Goal: Transaction & Acquisition: Purchase product/service

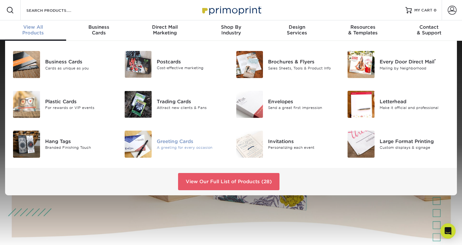
click at [183, 140] on div "Greeting Cards" at bounding box center [192, 141] width 70 height 7
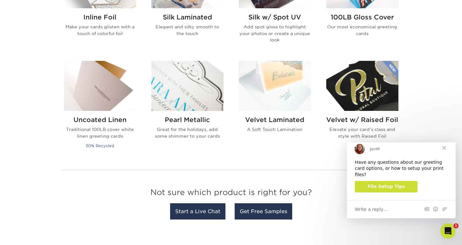
scroll to position [478, 0]
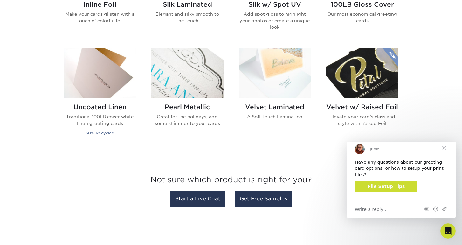
click at [194, 81] on img at bounding box center [187, 73] width 72 height 50
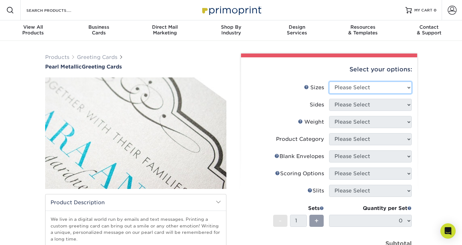
click at [361, 90] on select "Please Select 4.25" x 11" 5.5" x 8.5" 6" x 9" 6" x 12" 7" x 10" 8.5" x 11"" at bounding box center [370, 87] width 83 height 12
select select "7.00x10.00"
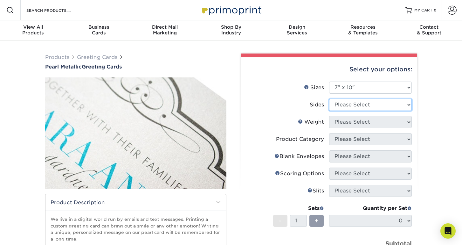
click at [358, 106] on select "Please Select Print Both Sides Print Front Only" at bounding box center [370, 105] width 83 height 12
select select "13abbda7-1d64-4f25-8bb2-c179b224825d"
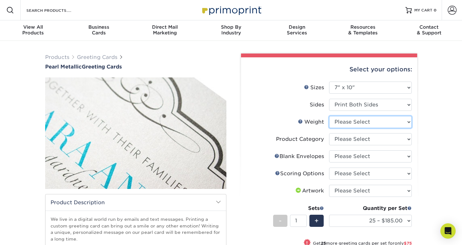
click at [358, 122] on select "Please Select 14PTPM" at bounding box center [370, 122] width 83 height 12
select select "14PTPM"
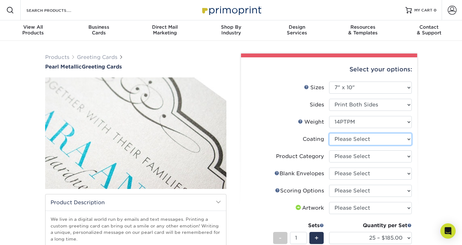
click at [354, 138] on select at bounding box center [370, 139] width 83 height 12
select select "3e7618de-abca-4bda-9f97-8b9129e913d8"
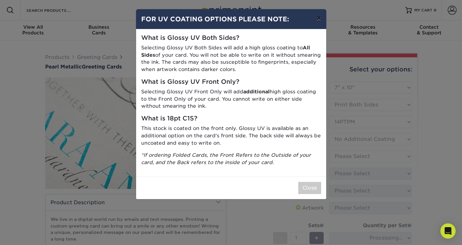
click at [318, 20] on button "×" at bounding box center [318, 18] width 15 height 18
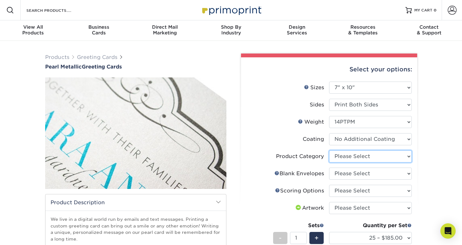
click at [381, 155] on select "Please Select Greeting Cards" at bounding box center [370, 156] width 83 height 12
select select "b7f8198f-f281-4438-a52e-cd7a5c5c0cfc"
click at [377, 174] on select "Please Select No Blank Envelopes Yes 25 Pearl Envelopes A7 Yes 50 Pearl Envelop…" at bounding box center [370, 173] width 83 height 12
select select "9f137334-7cf0-4a73-8a74-a4df662606ea"
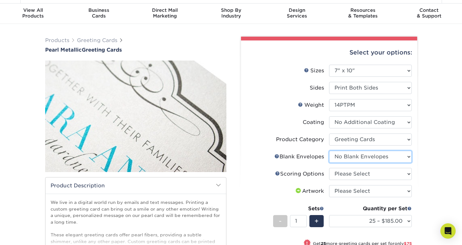
scroll to position [21, 0]
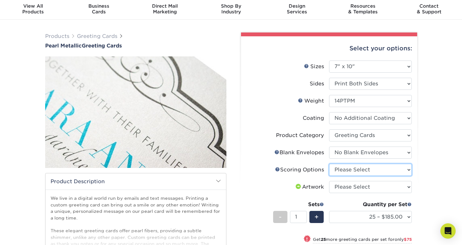
click at [377, 171] on select "Please Select Score in Half" at bounding box center [370, 169] width 83 height 12
select select "b23166fa-223a-4016-b2d3-d3438452c7d9"
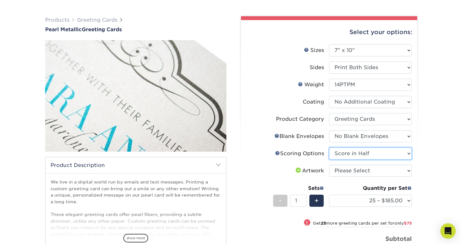
scroll to position [43, 0]
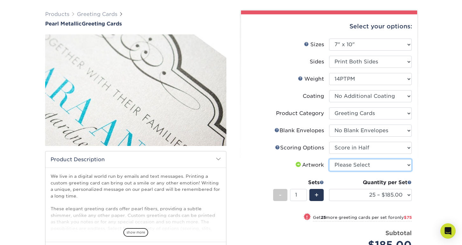
click at [370, 167] on select "Please Select I will upload files I need a design - $75" at bounding box center [370, 165] width 83 height 12
select select "upload"
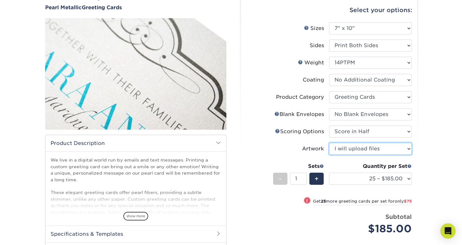
scroll to position [64, 0]
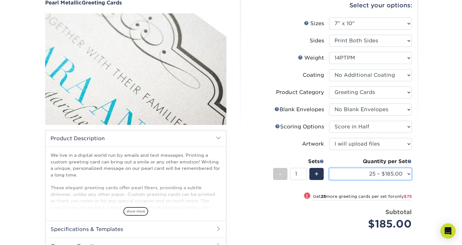
click at [369, 175] on select "25 – $185.00 50 – $260.00 75 – $308.00 100 – $374.00 250 – $501.00 500 – $585.0…" at bounding box center [370, 174] width 83 height 12
select select "250 – $501.00"
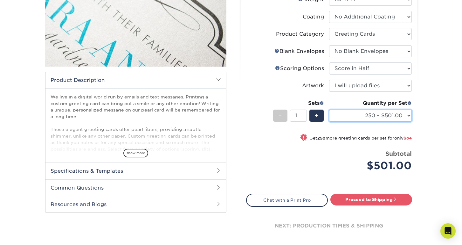
scroll to position [123, 0]
